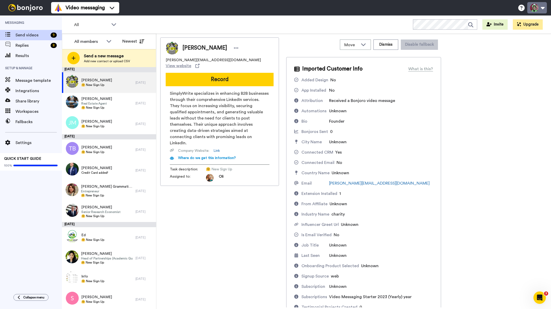
click at [540, 6] on button at bounding box center [538, 7] width 20 height 11
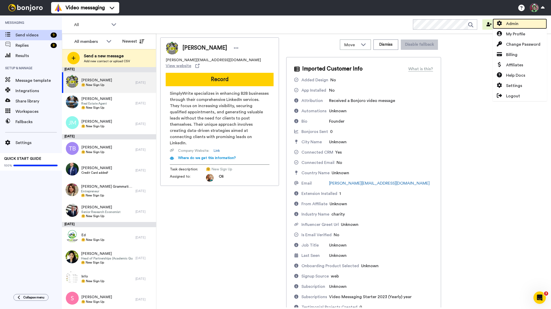
click at [518, 23] on span "Admin" at bounding box center [513, 24] width 12 height 6
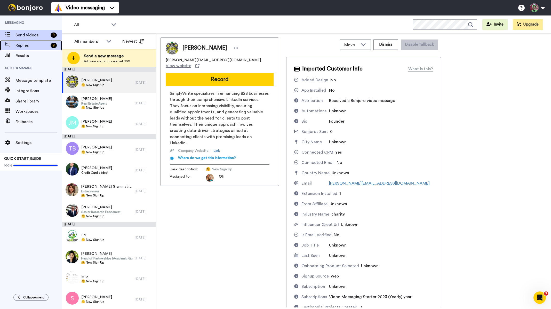
click at [22, 47] on span "Replies" at bounding box center [31, 45] width 33 height 6
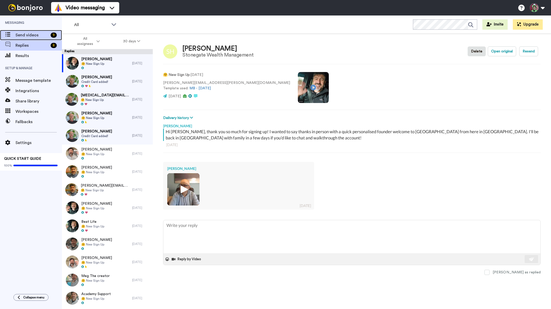
click at [37, 33] on span "Send videos" at bounding box center [31, 35] width 33 height 6
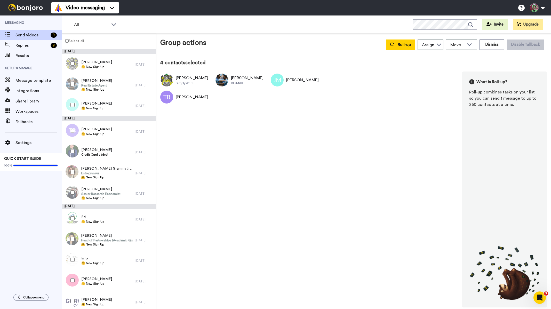
click at [73, 128] on div at bounding box center [71, 131] width 19 height 18
click at [73, 86] on div at bounding box center [71, 84] width 19 height 18
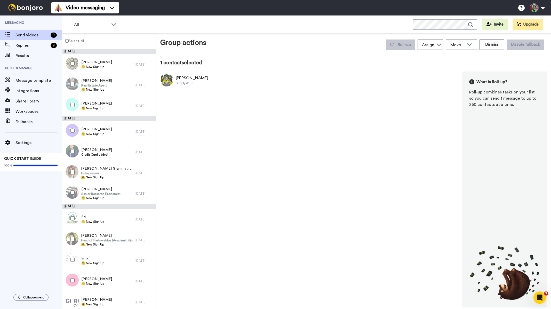
click at [75, 60] on div at bounding box center [71, 64] width 19 height 18
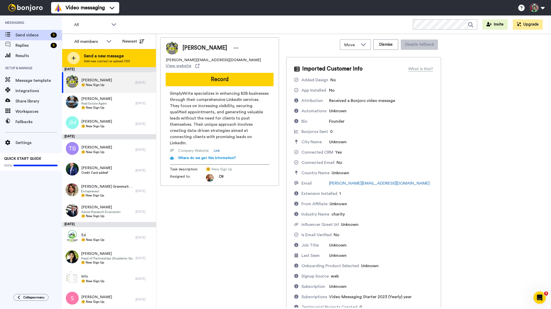
click at [123, 62] on span "Add new contact or upload CSV" at bounding box center [107, 61] width 46 height 4
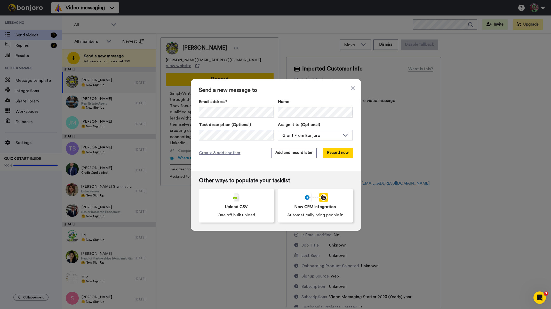
click at [106, 113] on div "Send a new message to Email address* Lydia Esler <lydia@studio90media.co.uk> <l…" at bounding box center [275, 154] width 551 height 309
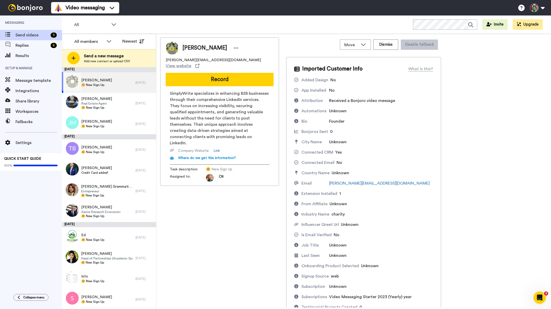
click at [75, 82] on div at bounding box center [71, 82] width 19 height 18
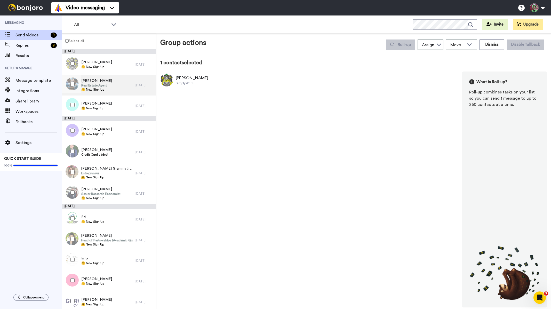
drag, startPoint x: 72, startPoint y: 77, endPoint x: 70, endPoint y: 94, distance: 16.6
click at [72, 78] on div at bounding box center [71, 84] width 19 height 18
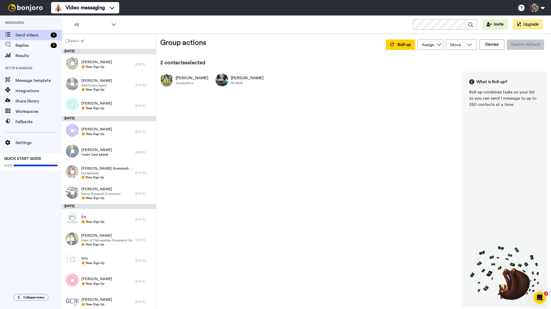
click at [72, 102] on div at bounding box center [71, 105] width 19 height 18
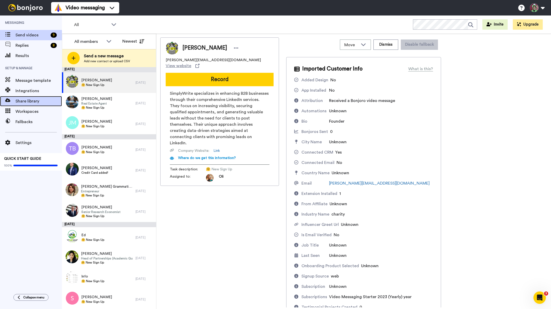
click at [30, 102] on span "Share library" at bounding box center [38, 101] width 46 height 6
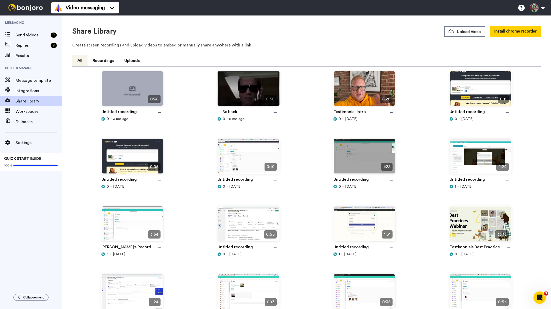
click at [244, 91] on img at bounding box center [248, 90] width 61 height 39
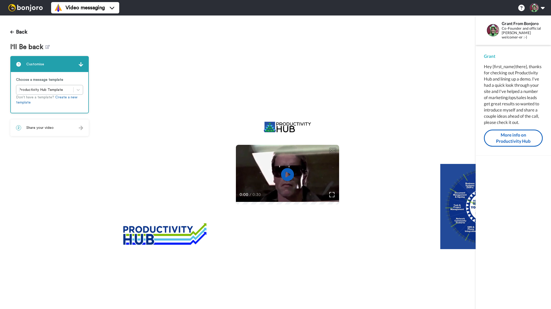
click at [40, 131] on div "2 Share your video" at bounding box center [49, 127] width 77 height 15
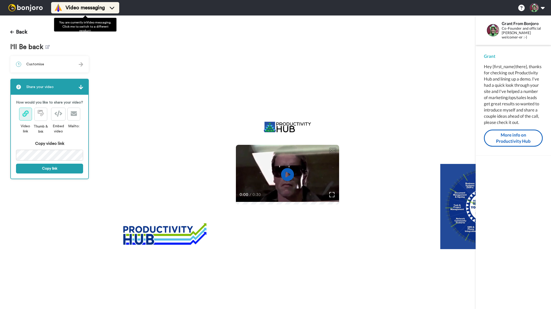
click at [98, 10] on span "Video messaging" at bounding box center [85, 7] width 39 height 7
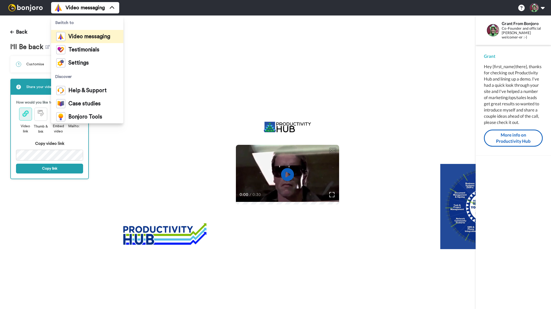
click at [176, 56] on div "CC Play/Pause 0:00 / 0:30" at bounding box center [287, 162] width 377 height 294
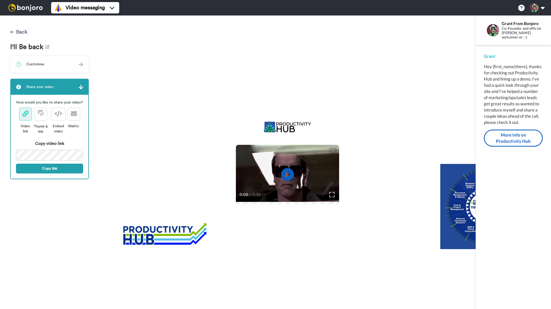
click at [25, 33] on button "Back" at bounding box center [18, 32] width 17 height 12
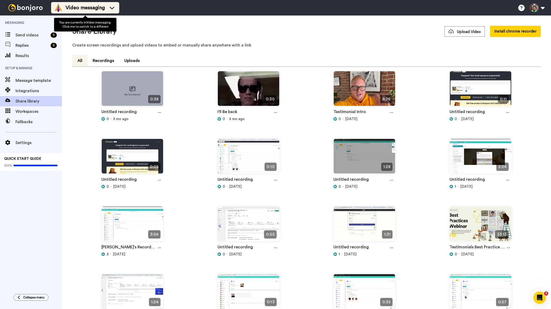
click at [77, 10] on span "Video messaging" at bounding box center [85, 7] width 39 height 7
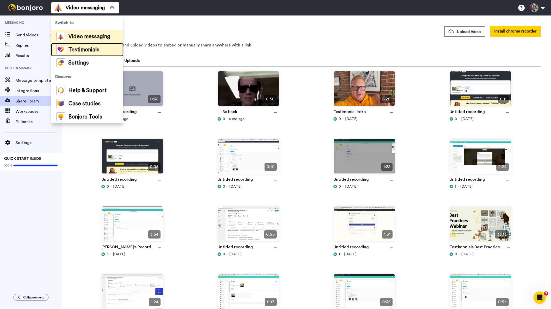
click at [88, 46] on div "Testimonials" at bounding box center [77, 49] width 43 height 9
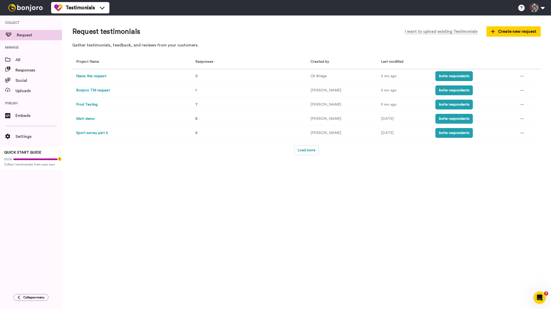
click at [86, 101] on td "Prod Testing" at bounding box center [130, 105] width 117 height 14
click at [88, 104] on button "Prod Testing" at bounding box center [86, 104] width 21 height 5
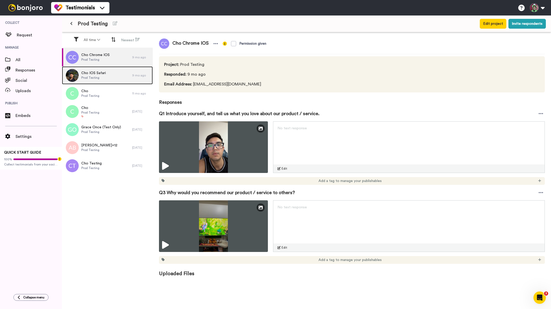
click at [99, 77] on span "Prod Testing" at bounding box center [93, 78] width 25 height 4
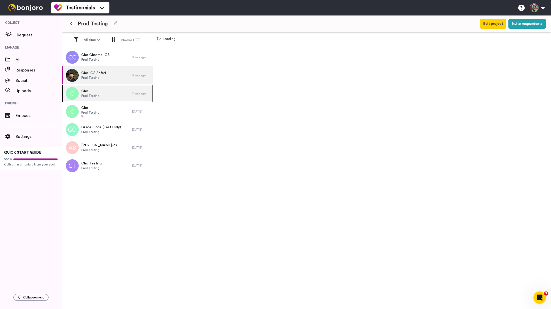
click at [97, 92] on span "Cho" at bounding box center [90, 91] width 18 height 5
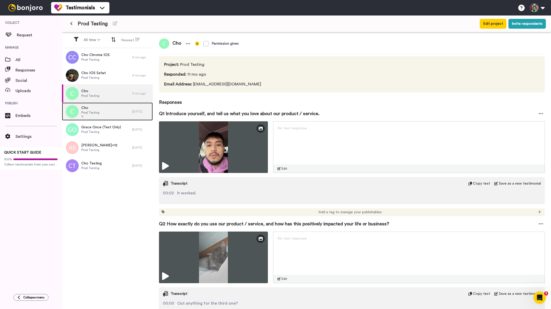
drag, startPoint x: 98, startPoint y: 107, endPoint x: 98, endPoint y: 119, distance: 11.4
click at [98, 107] on span "Cho" at bounding box center [90, 107] width 18 height 5
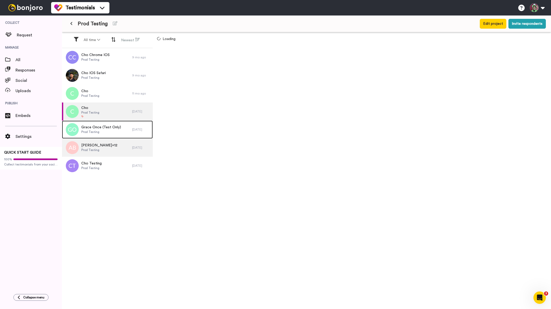
drag, startPoint x: 97, startPoint y: 126, endPoint x: 94, endPoint y: 141, distance: 15.5
click at [97, 126] on span "Grace Once (Test Only)" at bounding box center [101, 127] width 40 height 5
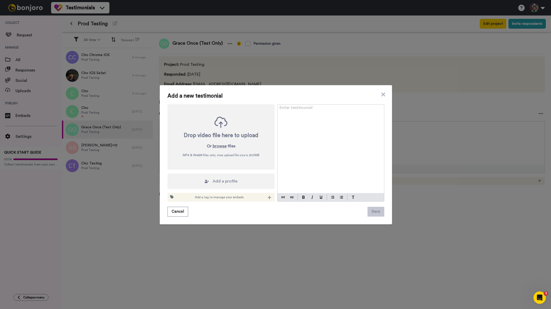
click at [111, 73] on div "Add a new testimonial Drop video file here to upload Or browse files MP4 & WebM…" at bounding box center [275, 154] width 551 height 309
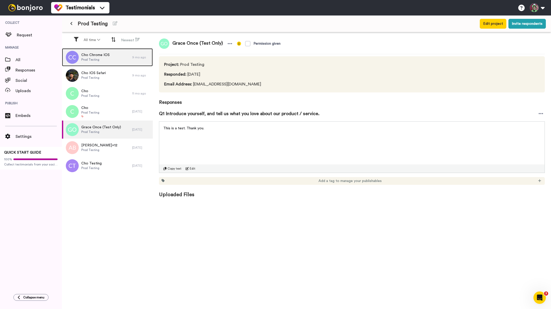
click at [112, 59] on div "Cho Chrome IOS Prod Testing" at bounding box center [97, 57] width 70 height 18
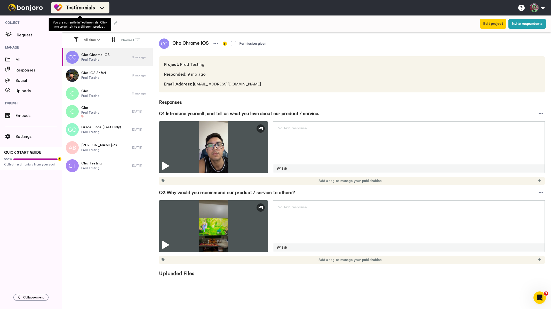
click at [81, 8] on span "Testimonials" at bounding box center [80, 7] width 29 height 7
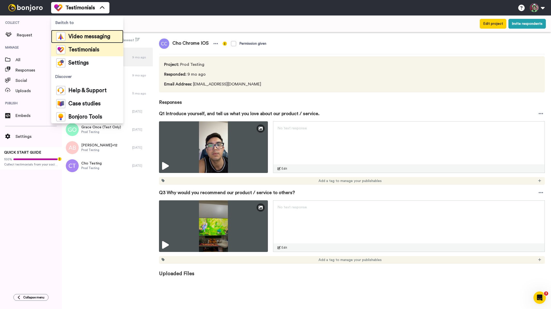
click at [85, 38] on span "Video messaging" at bounding box center [89, 36] width 42 height 5
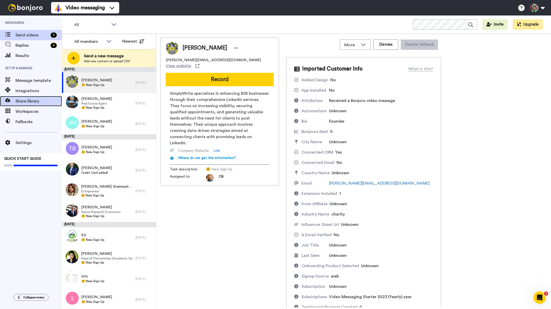
click at [37, 103] on span "Share library" at bounding box center [38, 101] width 46 height 6
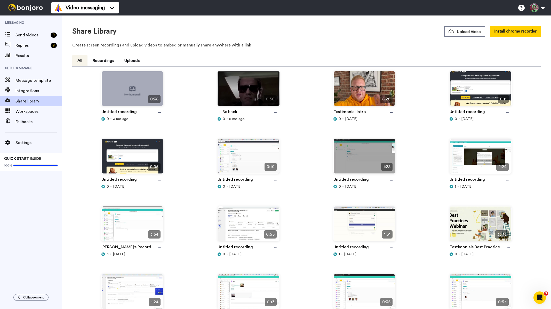
click at [244, 88] on img at bounding box center [248, 90] width 61 height 39
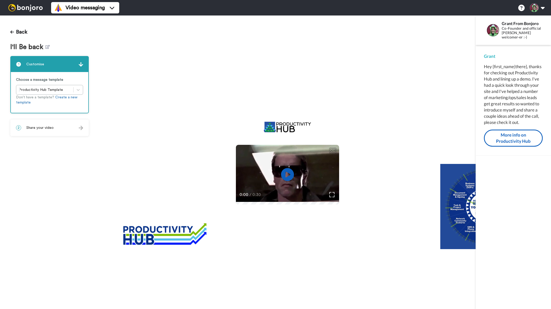
click at [59, 127] on div "2 Share your video" at bounding box center [49, 127] width 77 height 15
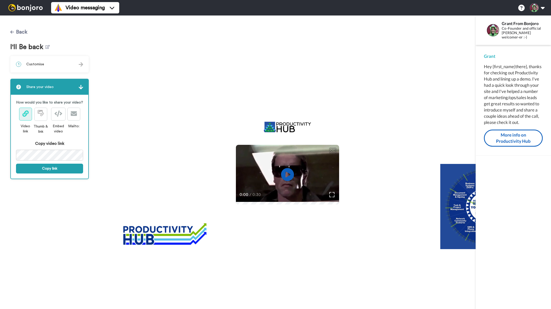
click at [22, 31] on button "Back" at bounding box center [18, 32] width 17 height 12
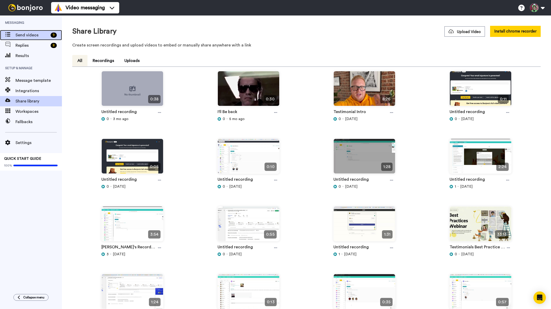
click at [22, 34] on span "Send videos" at bounding box center [31, 35] width 33 height 6
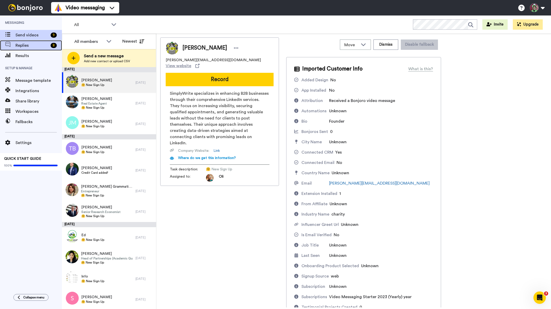
click at [26, 46] on span "Replies" at bounding box center [31, 45] width 33 height 6
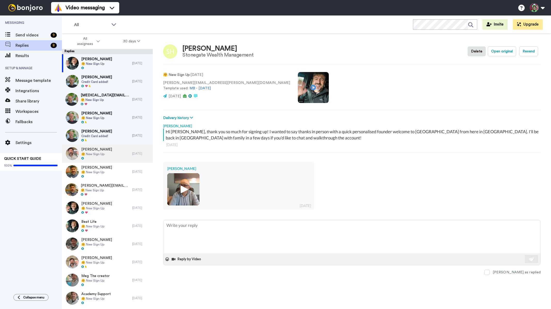
type textarea "x"
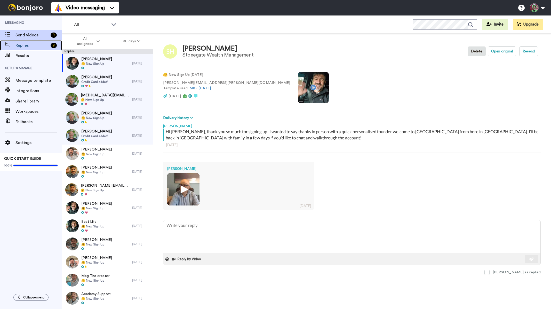
click at [20, 40] on div "Messaging Send videos 9 Replies 8 Results" at bounding box center [31, 37] width 62 height 45
click at [22, 35] on span "Send videos" at bounding box center [31, 35] width 33 height 6
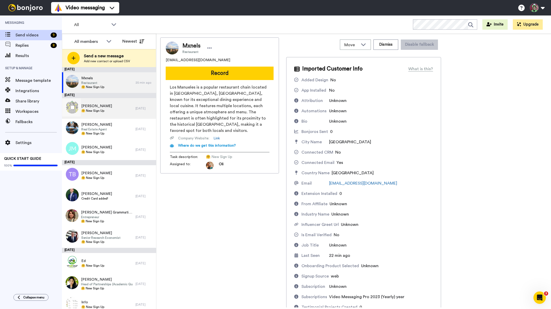
click at [113, 106] on div "[PERSON_NAME] 🤗 New Sign Up" at bounding box center [99, 108] width 74 height 21
